Goal: Information Seeking & Learning: Learn about a topic

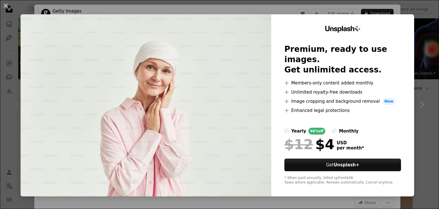
scroll to position [2438, 0]
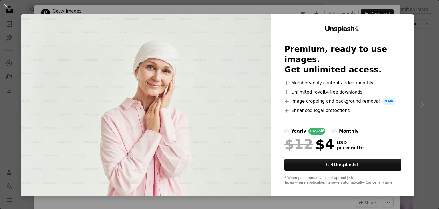
click at [419, 49] on div "An X shape Unsplash+ Premium, ready to use images. Get unlimited access. A plus…" at bounding box center [219, 104] width 439 height 209
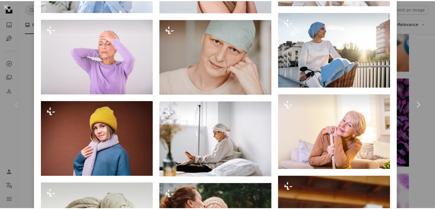
scroll to position [1236, 0]
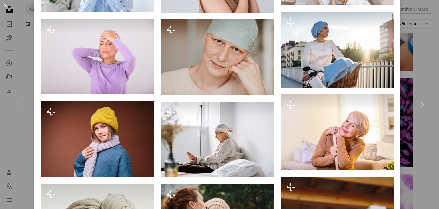
click at [6, 5] on button "An X shape" at bounding box center [5, 5] width 7 height 7
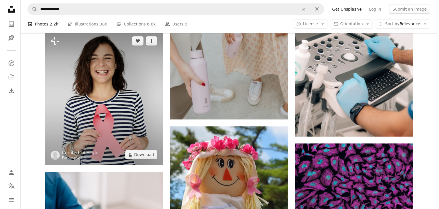
scroll to position [2370, 0]
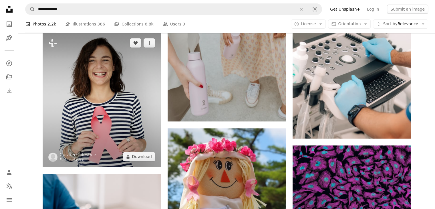
click at [92, 98] on img at bounding box center [102, 100] width 118 height 134
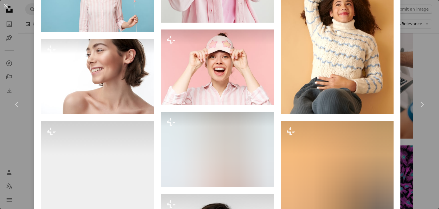
scroll to position [602, 0]
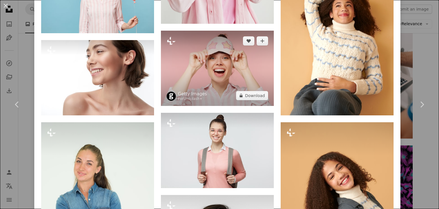
click at [219, 72] on img at bounding box center [217, 68] width 113 height 75
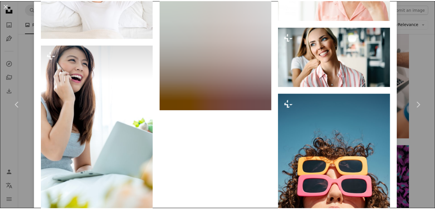
scroll to position [941, 0]
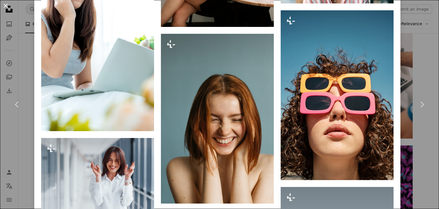
click at [5, 5] on button "An X shape" at bounding box center [5, 5] width 7 height 7
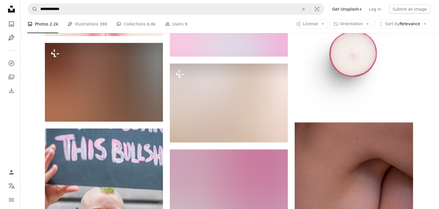
scroll to position [3947, 0]
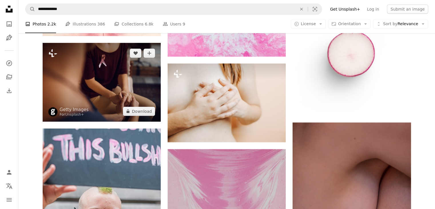
click at [104, 122] on img at bounding box center [102, 82] width 118 height 79
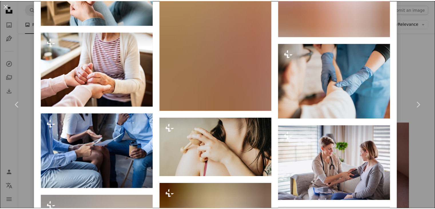
scroll to position [1451, 0]
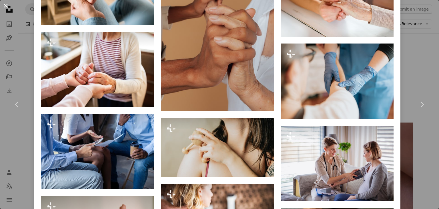
click at [3, 6] on button "An X shape" at bounding box center [5, 5] width 7 height 7
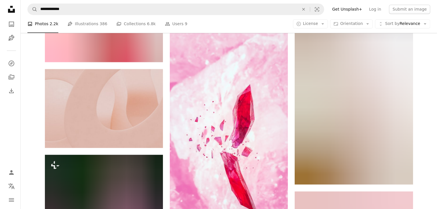
scroll to position [5339, 0]
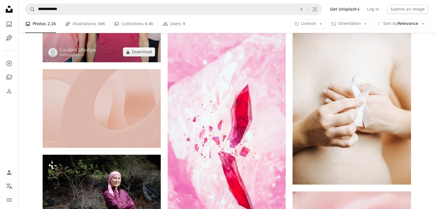
click at [107, 62] on img at bounding box center [102, 22] width 118 height 79
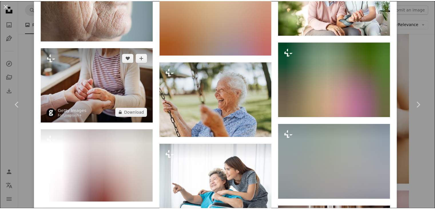
scroll to position [4214, 0]
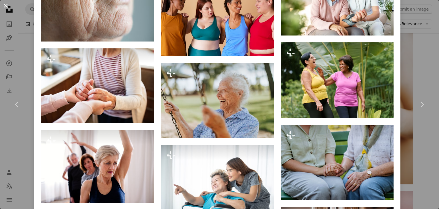
click at [5, 7] on button "An X shape" at bounding box center [5, 5] width 7 height 7
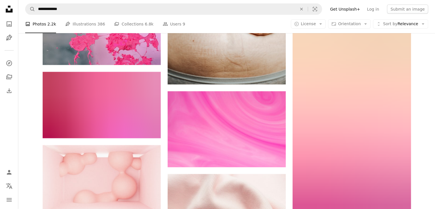
scroll to position [8169, 0]
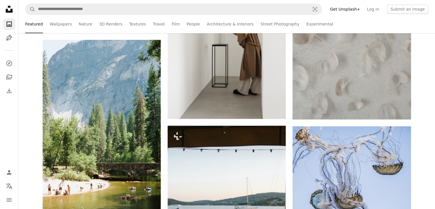
scroll to position [388, 0]
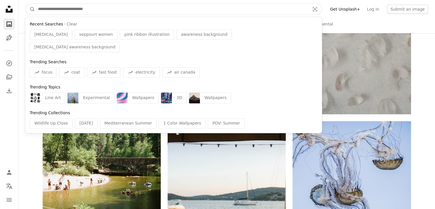
click at [140, 8] on input "Find visuals sitewide" at bounding box center [171, 9] width 273 height 11
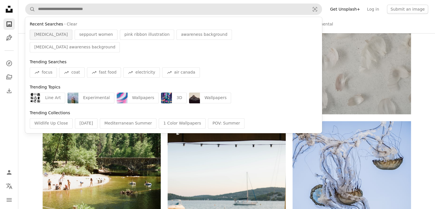
click at [50, 34] on span "[MEDICAL_DATA]" at bounding box center [50, 35] width 33 height 6
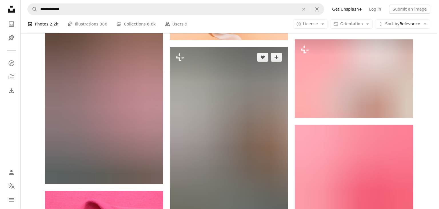
scroll to position [6315, 0]
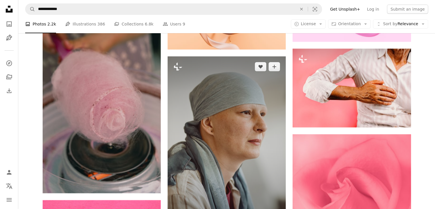
click at [251, 150] on img at bounding box center [227, 144] width 118 height 177
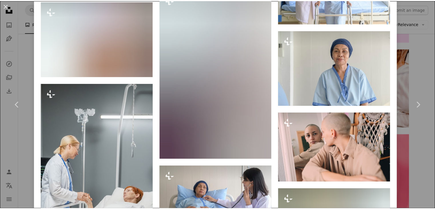
scroll to position [4162, 0]
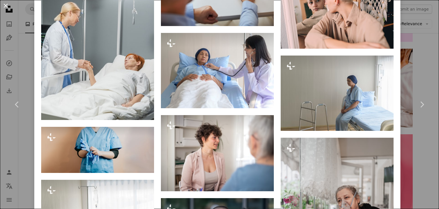
click at [4, 4] on button "An X shape" at bounding box center [5, 5] width 7 height 7
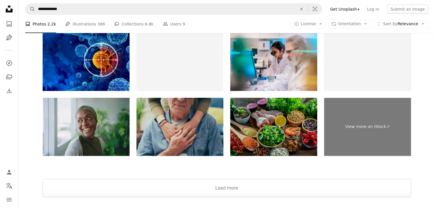
scroll to position [9899, 0]
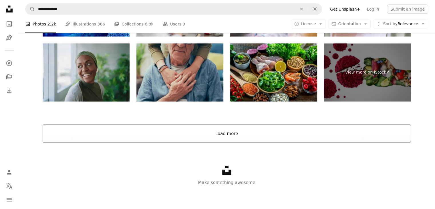
click at [241, 136] on button "Load more" at bounding box center [227, 133] width 368 height 18
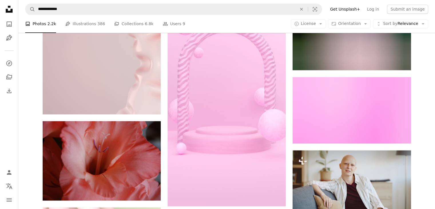
scroll to position [13615, 0]
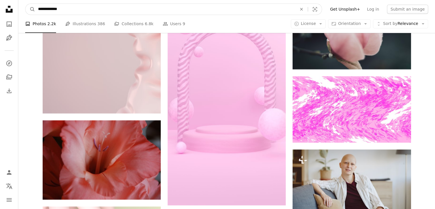
click at [65, 11] on input "**********" at bounding box center [165, 9] width 260 height 11
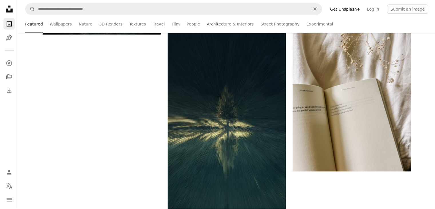
scroll to position [388, 0]
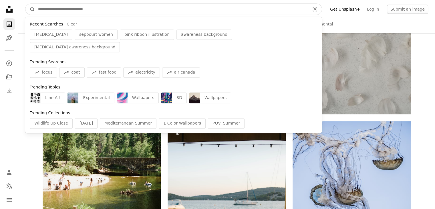
click at [68, 7] on input "Find visuals sitewide" at bounding box center [171, 9] width 273 height 11
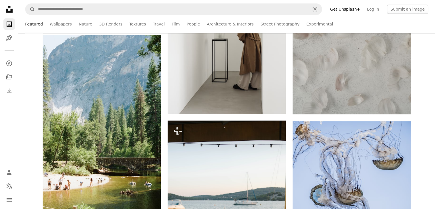
click at [61, 27] on link "Wallpapers" at bounding box center [61, 24] width 22 height 18
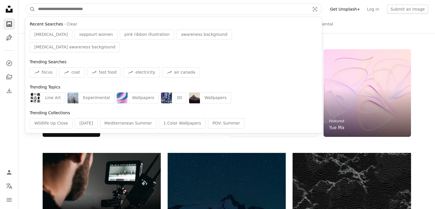
click at [69, 10] on input "Find visuals sitewide" at bounding box center [171, 9] width 273 height 11
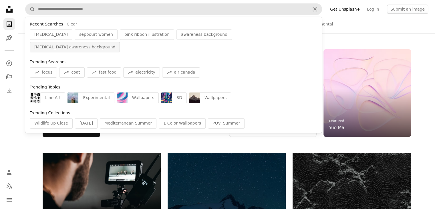
click at [115, 44] on span "[MEDICAL_DATA] awareness background" at bounding box center [74, 47] width 81 height 6
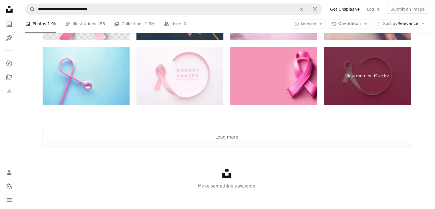
scroll to position [1027, 0]
click at [236, 135] on button "Load more" at bounding box center [227, 136] width 368 height 18
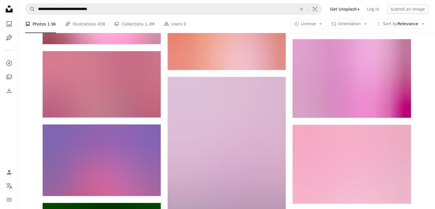
scroll to position [14268, 0]
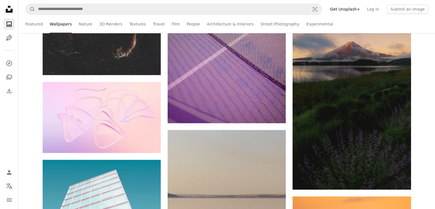
scroll to position [483, 0]
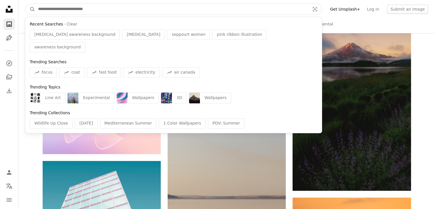
click at [99, 9] on input "Find visuals sitewide" at bounding box center [171, 9] width 273 height 11
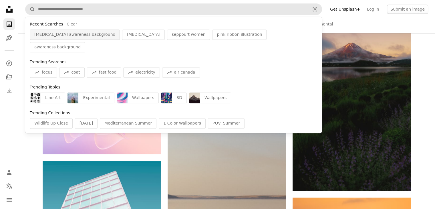
click at [76, 35] on span "[MEDICAL_DATA] awareness background" at bounding box center [74, 35] width 81 height 6
